Goal: Task Accomplishment & Management: Complete application form

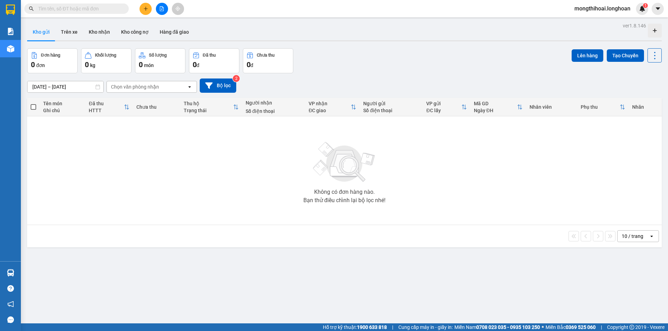
click at [114, 7] on input "text" at bounding box center [79, 9] width 82 height 8
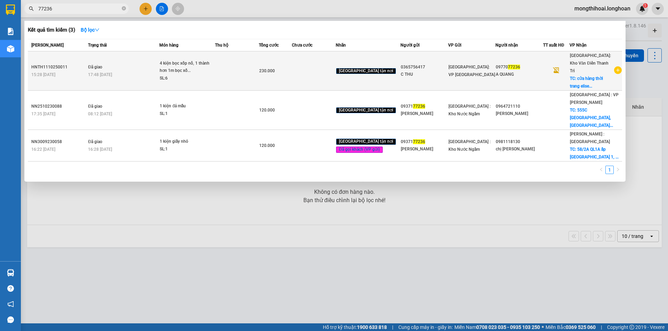
type input "77236"
click at [292, 76] on td "230.000" at bounding box center [275, 70] width 33 height 39
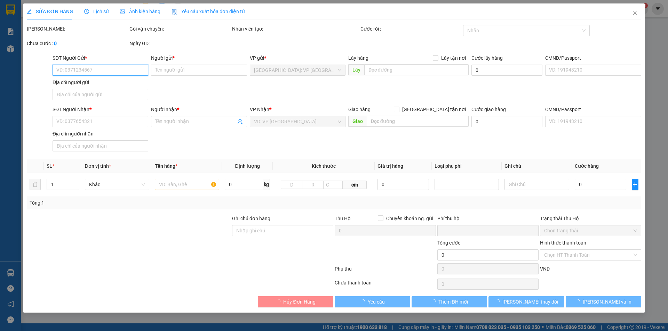
type input "0365756417"
type input "C THU"
type input "0977077236"
type input "A QUANG"
checkbox input "true"
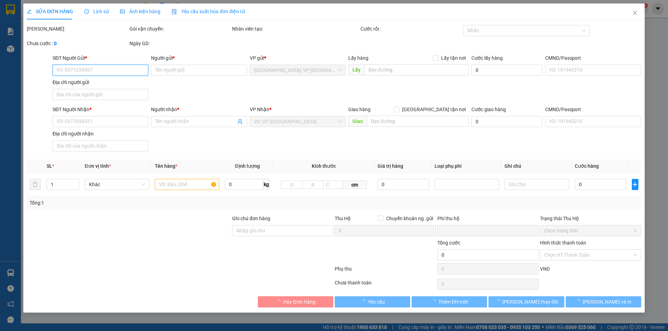
type input "cửa hàng thời trang elise 215 hoàng văn thụ dĩnh kế tp bắc giang"
type input "hàng dễ vỡ xin nhẹ tay"
type input "0"
type input "230.000"
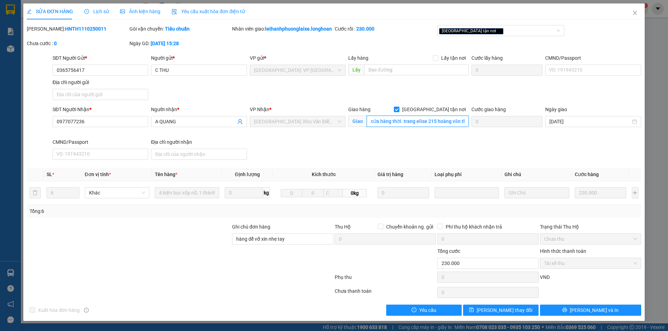
click at [436, 127] on input "cửa hàng thời trang elise 215 hoàng văn thụ dĩnh kế tp bắc giang" at bounding box center [418, 121] width 102 height 11
click at [439, 127] on input "cửa hàng thời trang elise 215 hoàng văn thụ dĩnh kế tp bắc giang" at bounding box center [418, 121] width 102 height 11
click at [628, 4] on span "Close" at bounding box center [634, 12] width 19 height 19
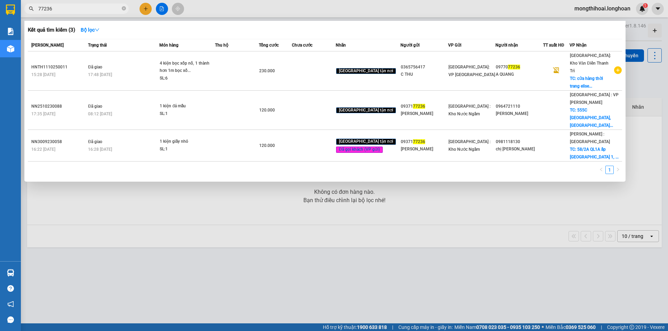
drag, startPoint x: 92, startPoint y: 12, endPoint x: 98, endPoint y: 15, distance: 6.6
click at [93, 10] on span "77236" at bounding box center [76, 8] width 104 height 10
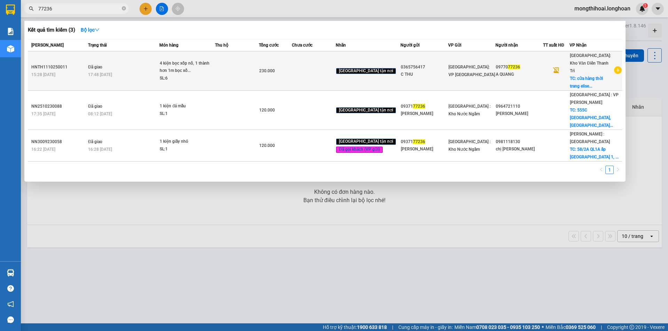
click at [212, 65] on div "4 kiện bọc xốp nổ, 1 thành hơn 1m bọc xố..." at bounding box center [186, 67] width 52 height 15
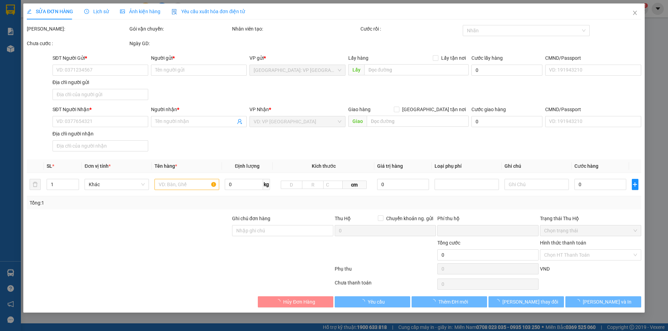
type input "0365756417"
type input "C THU"
type input "0977077236"
type input "A QUANG"
checkbox input "true"
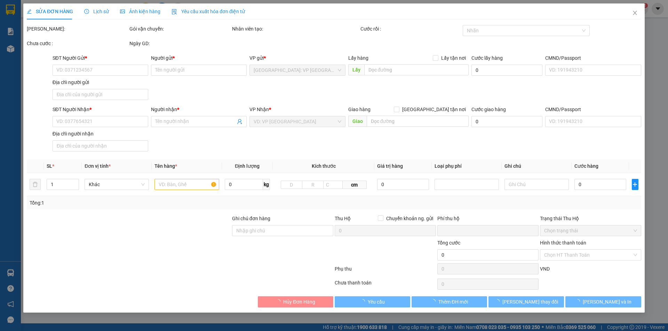
type input "cửa hàng thời trang elise 215 hoàng văn thụ dĩnh kế tp bắc giang"
type input "hàng dễ vỡ xin nhẹ tay"
type input "0"
type input "230.000"
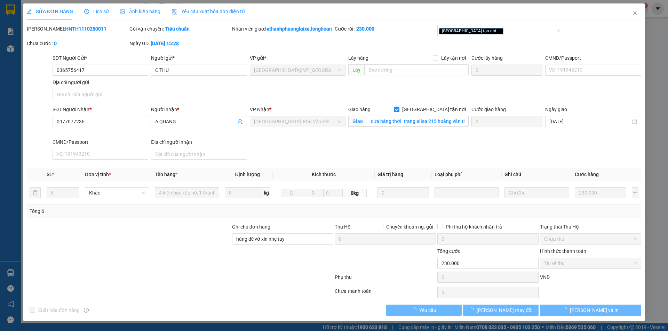
click at [102, 10] on span "Lịch sử" at bounding box center [96, 12] width 25 height 6
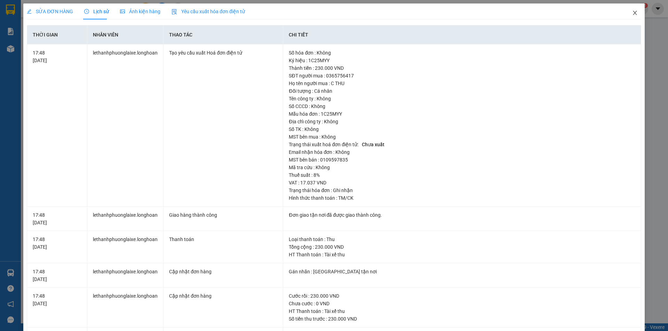
drag, startPoint x: 627, startPoint y: 10, endPoint x: 148, endPoint y: 21, distance: 479.3
click at [626, 11] on span "Close" at bounding box center [634, 12] width 19 height 19
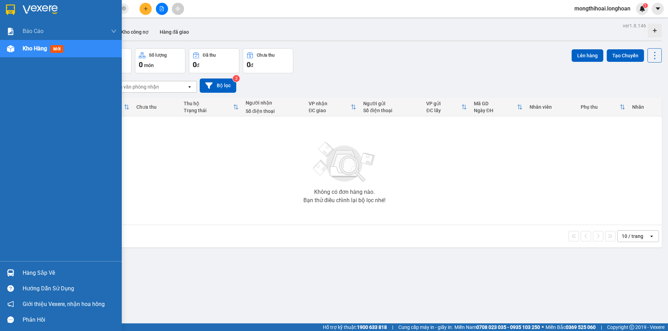
drag, startPoint x: 9, startPoint y: 10, endPoint x: 116, endPoint y: 8, distance: 107.5
click at [9, 10] on img at bounding box center [10, 10] width 9 height 10
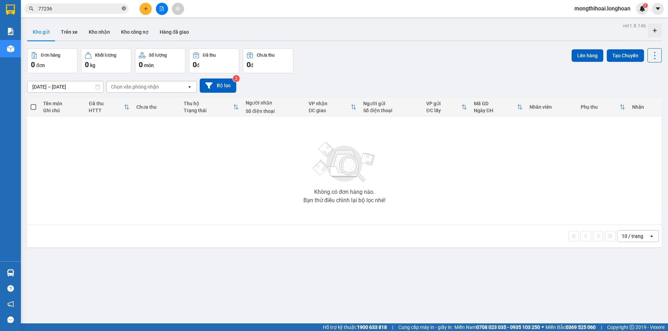
click at [122, 10] on icon "close-circle" at bounding box center [124, 8] width 4 height 4
click at [147, 13] on button at bounding box center [145, 9] width 12 height 12
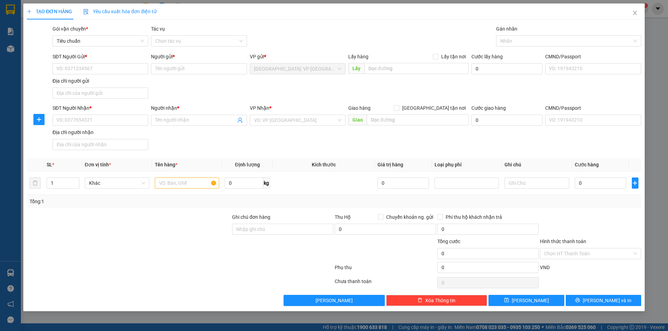
click at [126, 58] on div "SĐT Người Gửi *" at bounding box center [101, 57] width 96 height 8
click at [126, 63] on input "SĐT Người Gửi *" at bounding box center [101, 68] width 96 height 11
click at [132, 64] on input "SĐT Người Gửi *" at bounding box center [101, 68] width 96 height 11
click at [136, 70] on input "SĐT Người Gửi *" at bounding box center [101, 68] width 96 height 11
type input "0962949229"
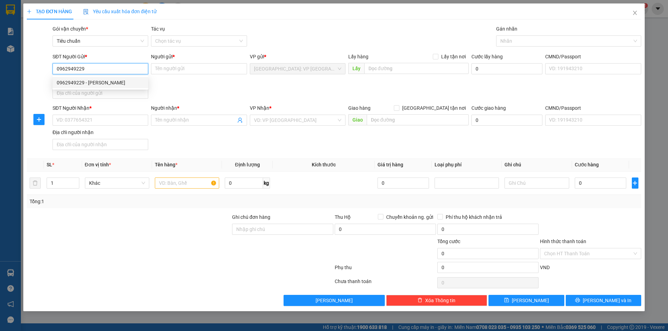
click at [95, 85] on div "0962949229 - anh tuấn" at bounding box center [100, 83] width 87 height 8
type input "anh tuấn"
type input "0962949229"
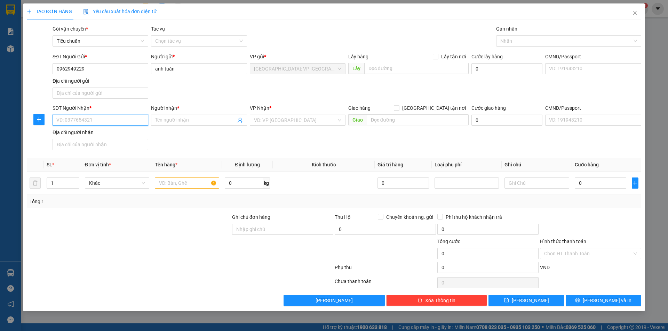
click at [134, 118] on input "SĐT Người Nhận *" at bounding box center [101, 120] width 96 height 11
type input "0982943873"
click at [204, 119] on input "Người nhận *" at bounding box center [195, 120] width 80 height 8
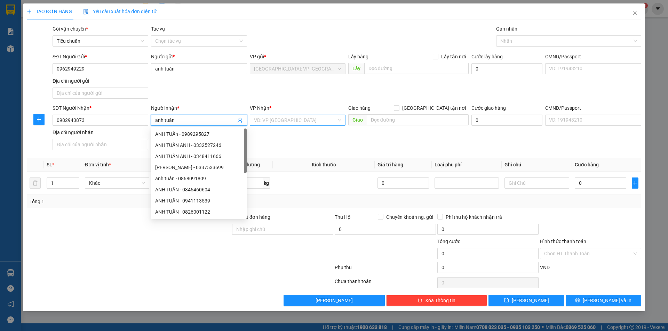
type input "anh tuấn"
click at [303, 125] on input "search" at bounding box center [295, 120] width 82 height 10
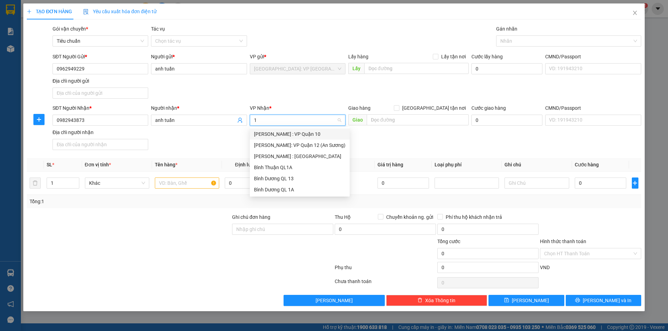
type input "12"
click at [301, 136] on div "Hồ Chí Minh: VP Quận 12 (An Sương)" at bounding box center [299, 134] width 91 height 8
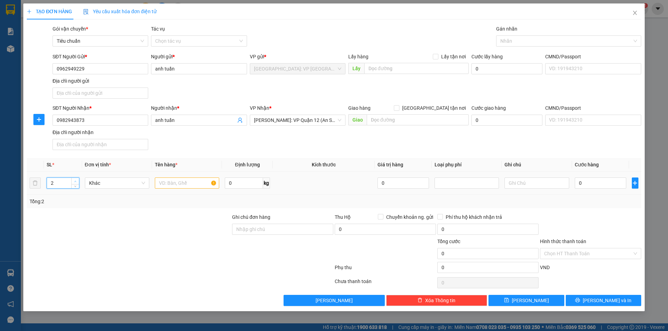
click at [74, 180] on icon "up" at bounding box center [75, 181] width 2 height 2
type input "2"
click at [71, 187] on span "Decrease Value" at bounding box center [75, 185] width 8 height 6
click at [168, 182] on input "text" at bounding box center [187, 183] width 64 height 11
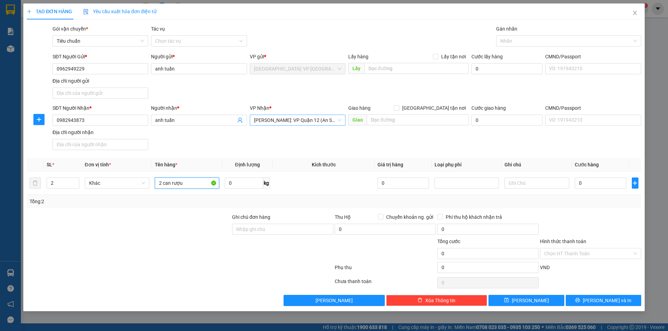
click at [327, 123] on span "Hồ Chí Minh: VP Quận 12 (An Sương)" at bounding box center [297, 120] width 87 height 10
type input "2 can rượu"
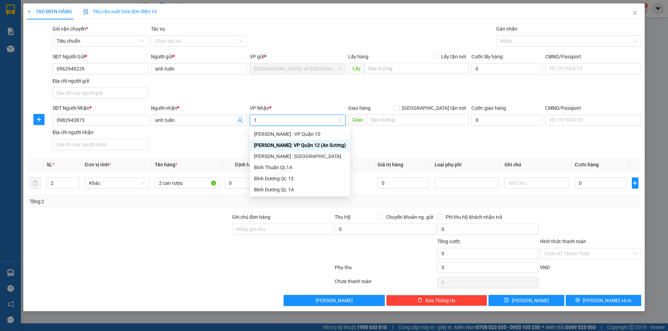
type input "12"
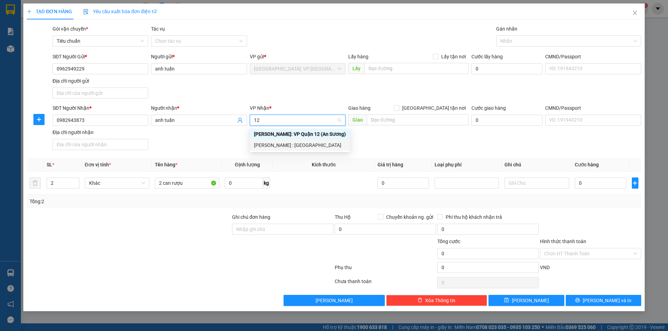
click at [309, 144] on div "Hồ Chí Minh : Kho Quận 12" at bounding box center [300, 146] width 92 height 8
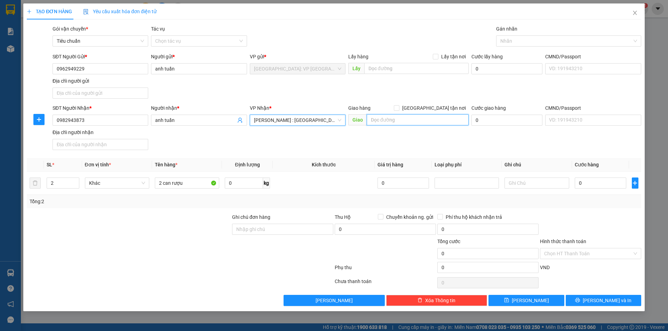
click at [407, 120] on input "text" at bounding box center [418, 119] width 102 height 11
click at [418, 119] on input "200 song hành , p đông hưng thuận q12 hcm" at bounding box center [418, 119] width 102 height 11
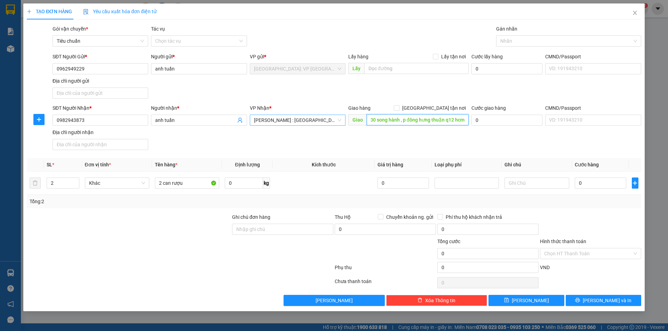
type input "200 song hành , p đông hưng thuận q12 hcm"
click at [399, 117] on input "200 song hành , p đông hưng thuận q12 hcm" at bounding box center [418, 119] width 102 height 11
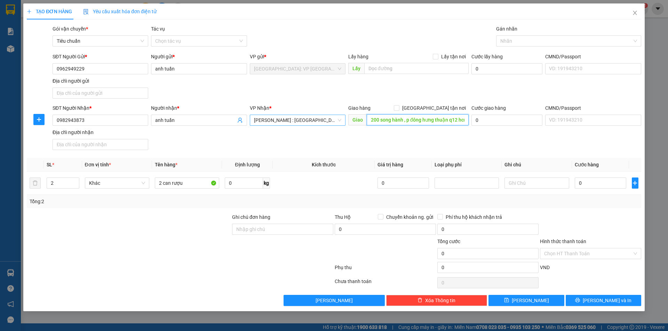
click at [419, 122] on input "200 song hành , p đông hưng thuận q12 hcm" at bounding box center [418, 119] width 102 height 11
click at [399, 106] on input "Giao tận nơi" at bounding box center [396, 107] width 5 height 5
checkbox input "true"
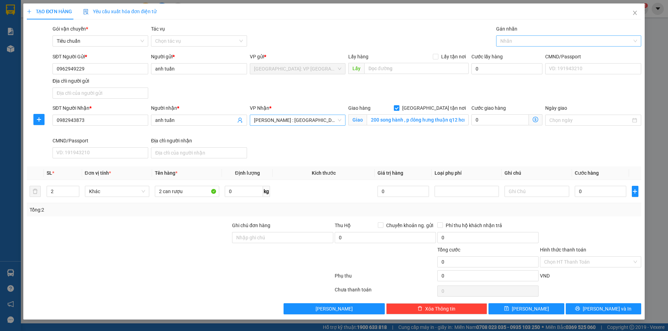
click at [510, 38] on div at bounding box center [565, 41] width 135 height 8
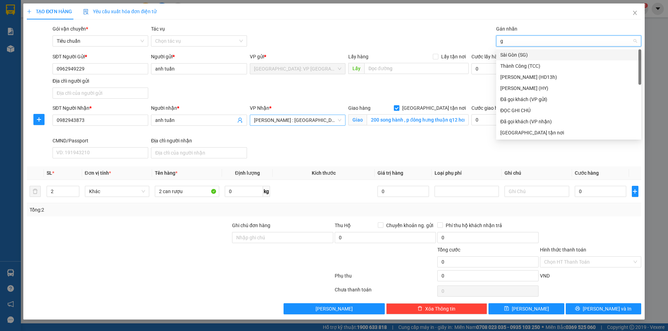
type input "gi"
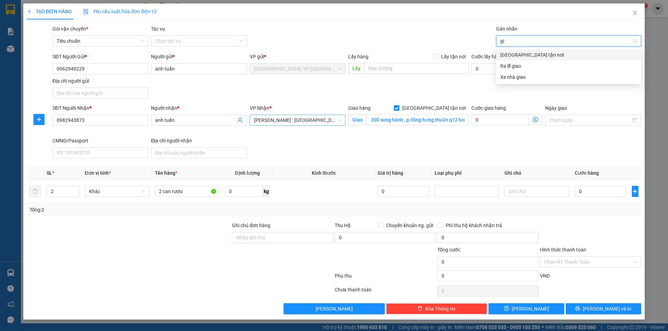
click at [513, 58] on div "Giao tận nơi" at bounding box center [568, 55] width 137 height 8
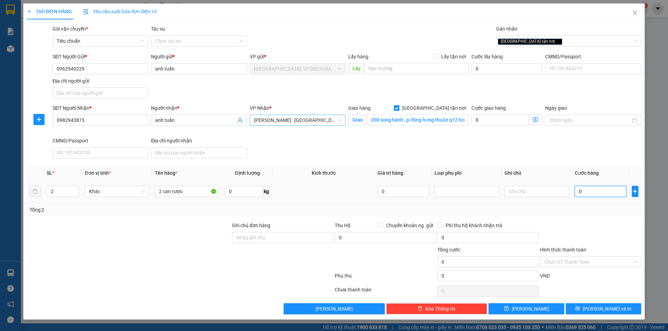
click at [608, 192] on input "0" at bounding box center [600, 191] width 52 height 11
type input "3"
type input "33"
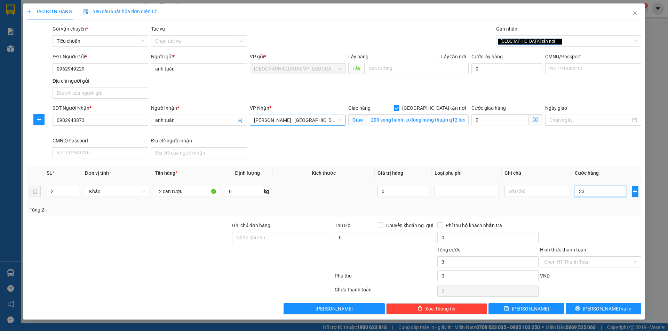
type input "33"
type input "330"
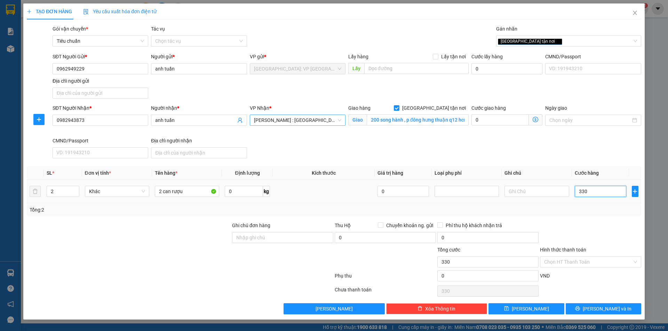
type input "3.300"
type input "33.000"
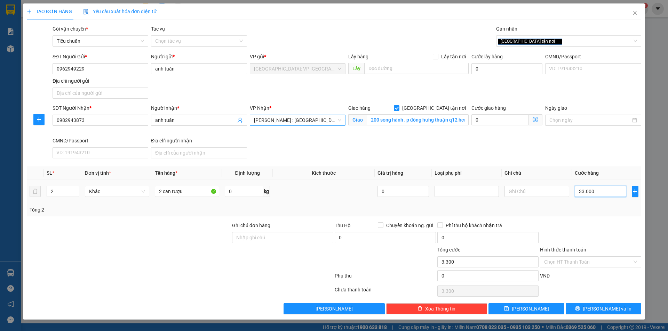
type input "33.000"
type input "330.000"
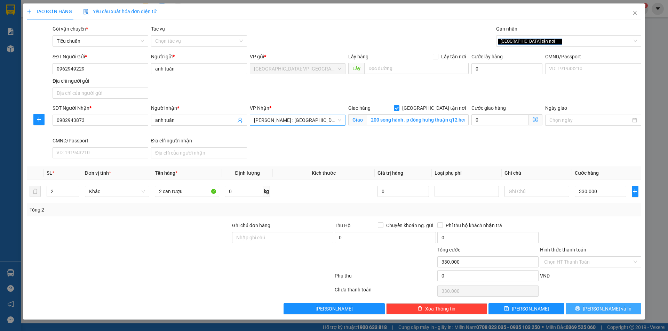
click at [605, 313] on span "Lưu và In" at bounding box center [606, 309] width 49 height 8
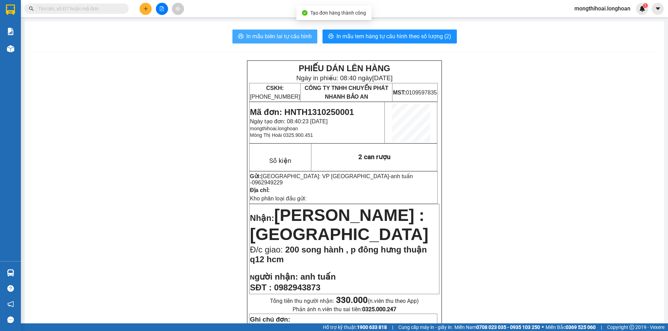
click at [288, 35] on span "In mẫu biên lai tự cấu hình" at bounding box center [278, 36] width 65 height 9
click at [300, 39] on span "In mẫu biên lai tự cấu hình" at bounding box center [278, 36] width 65 height 9
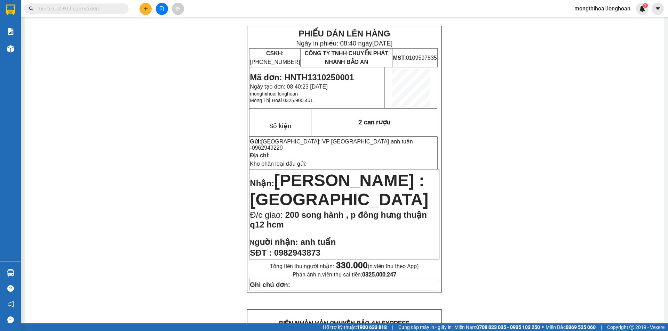
drag, startPoint x: 497, startPoint y: 258, endPoint x: 491, endPoint y: 259, distance: 5.7
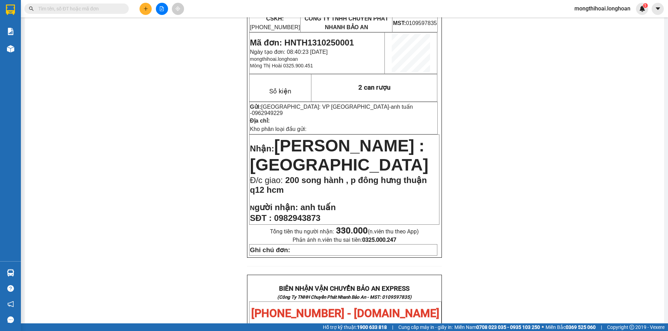
scroll to position [0, 0]
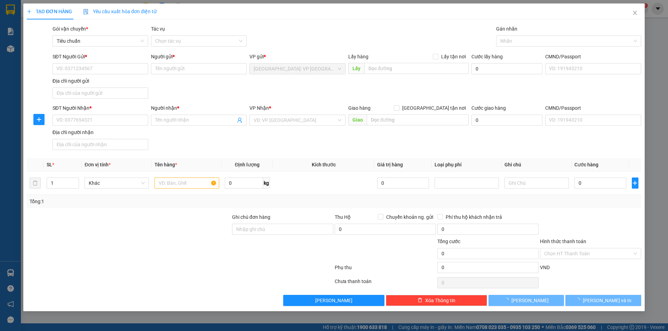
click at [1, 12] on div "TẠO ĐƠN HÀNG Yêu cầu xuất hóa đơn điện tử Transit Pickup Surcharge Ids Transit …" at bounding box center [334, 165] width 668 height 331
click at [627, 16] on span "Close" at bounding box center [634, 12] width 19 height 19
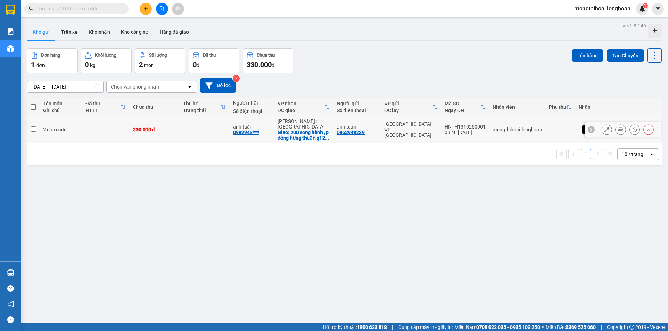
click at [618, 131] on button at bounding box center [621, 130] width 10 height 12
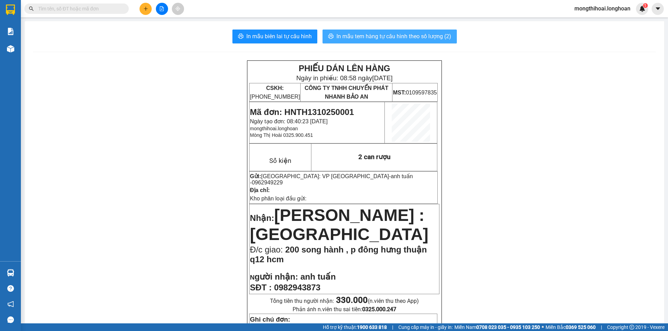
click at [377, 31] on button "In mẫu tem hàng tự cấu hình theo số lượng (2)" at bounding box center [389, 37] width 134 height 14
